Goal: Check status: Check status

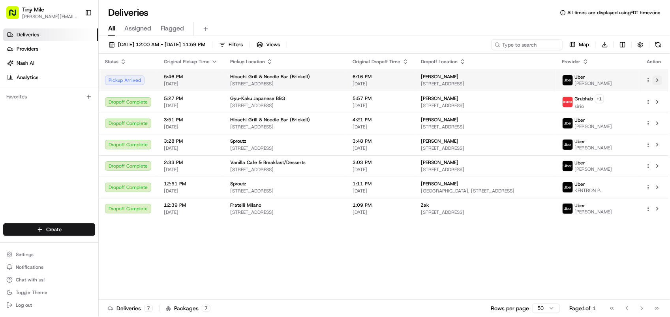
click at [658, 80] on button at bounding box center [657, 79] width 9 height 9
